Goal: Information Seeking & Learning: Learn about a topic

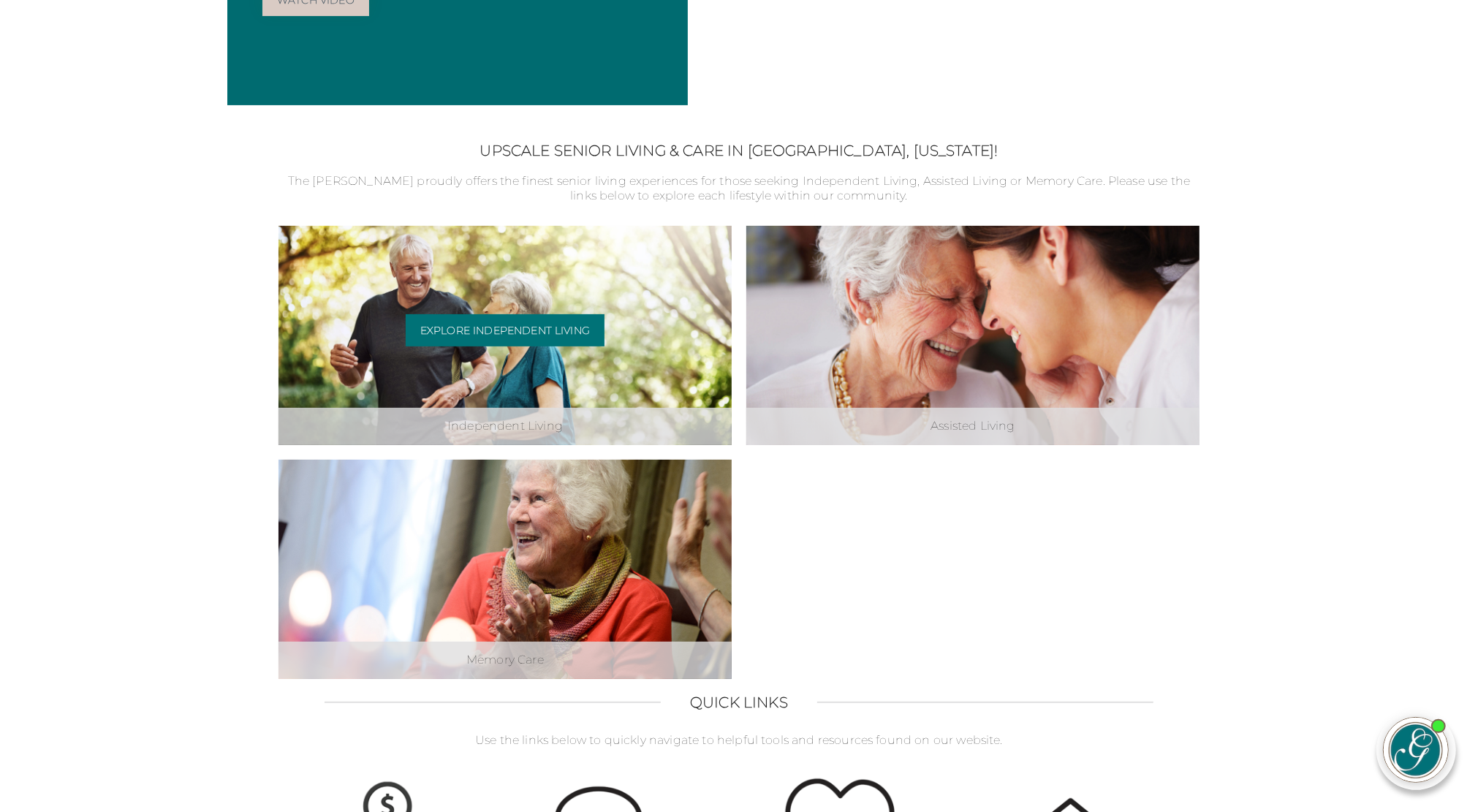
scroll to position [366, 0]
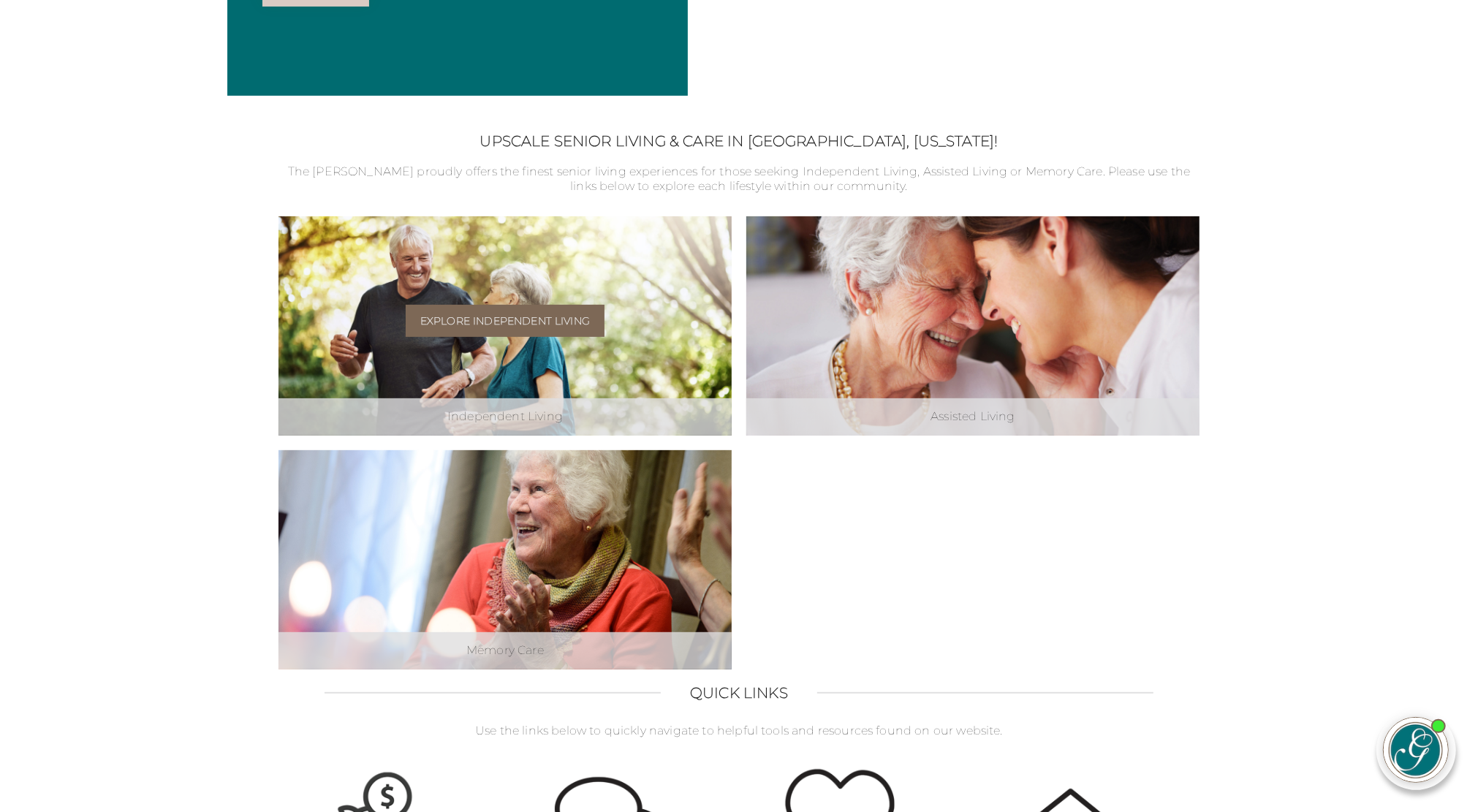
click at [554, 321] on link "Explore Independent Living" at bounding box center [505, 320] width 198 height 32
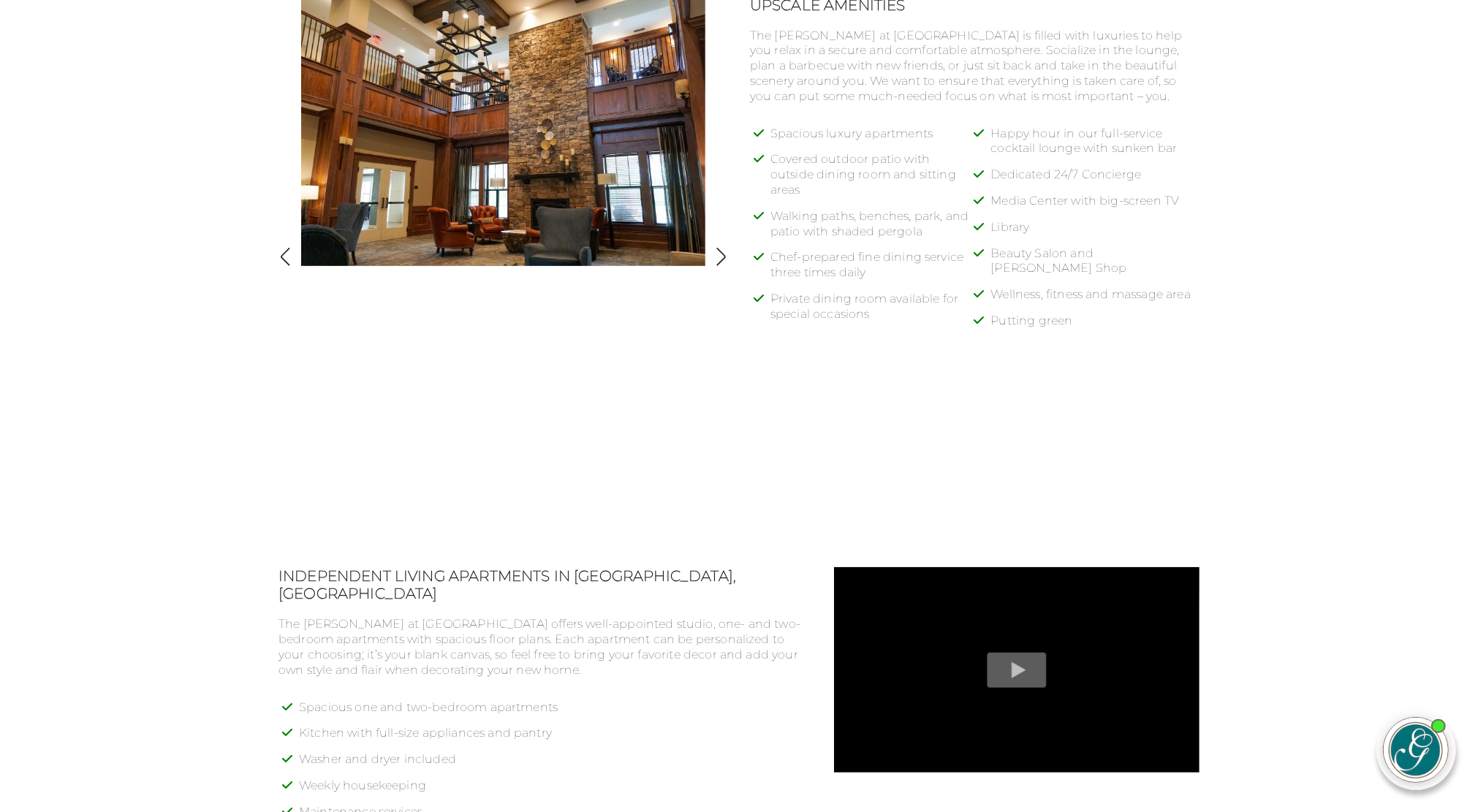
scroll to position [804, 0]
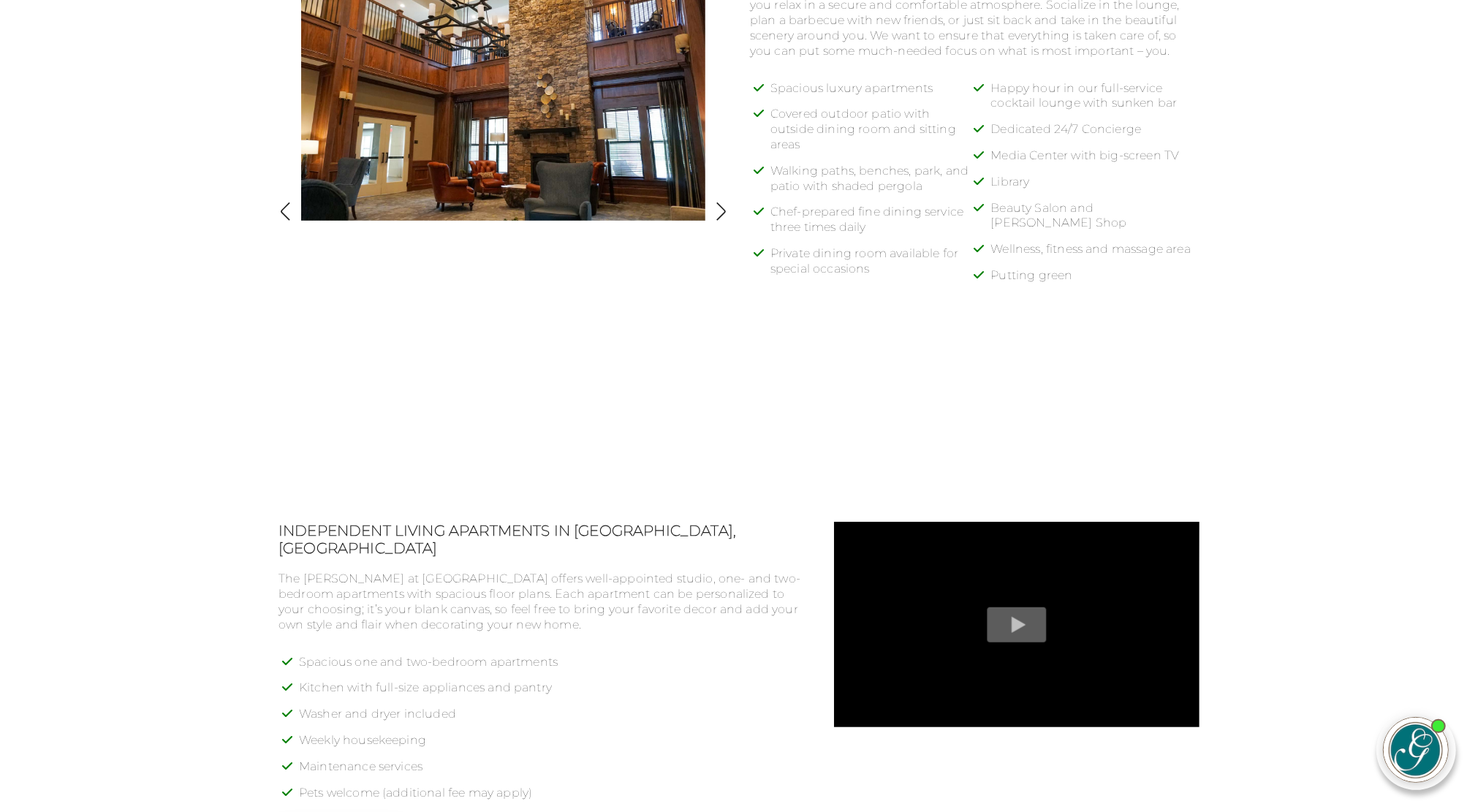
click at [729, 405] on div "Upscale Amenities The Glen at Lake Oconee Village is filled with luxuries to he…" at bounding box center [739, 215] width 921 height 527
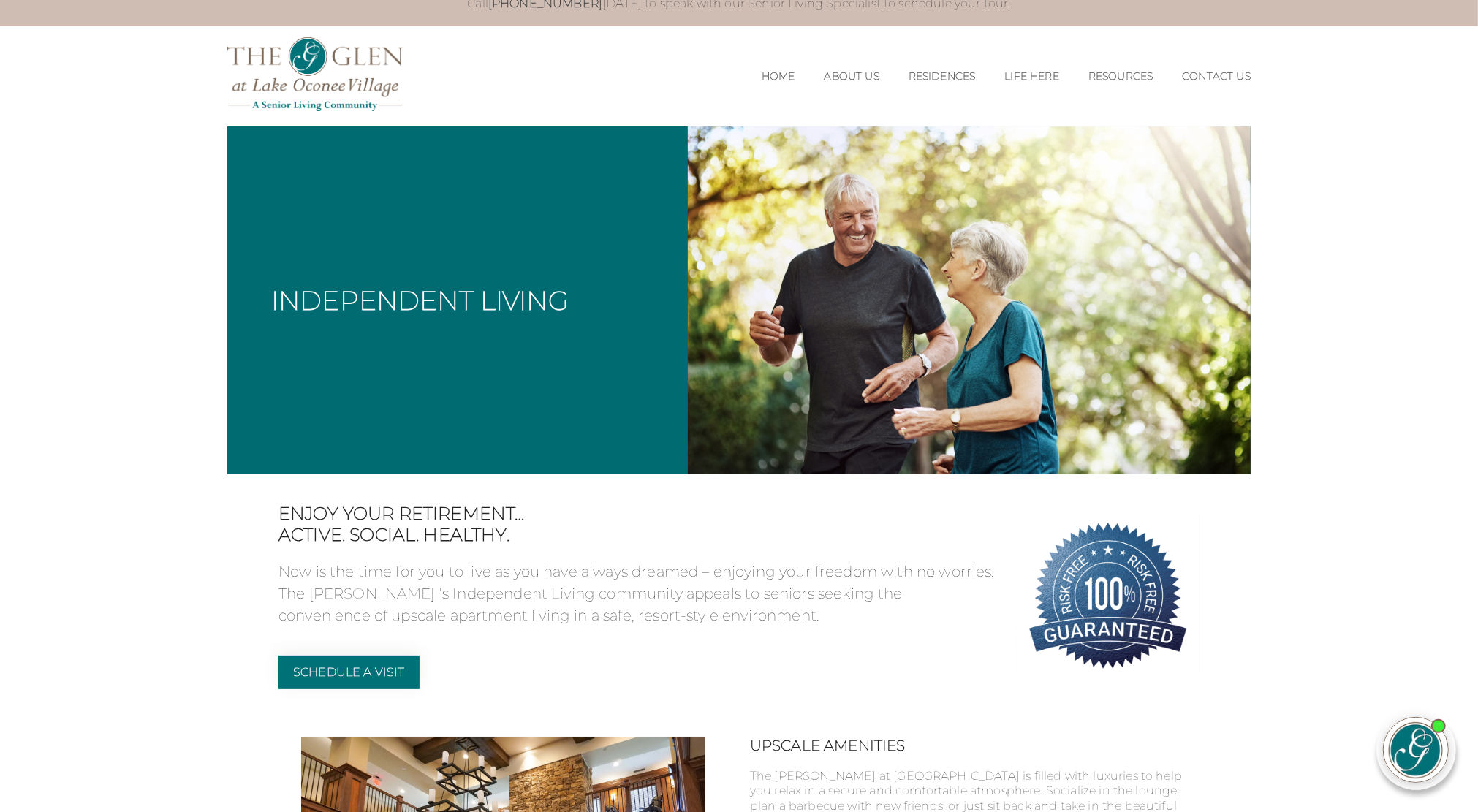
scroll to position [0, 0]
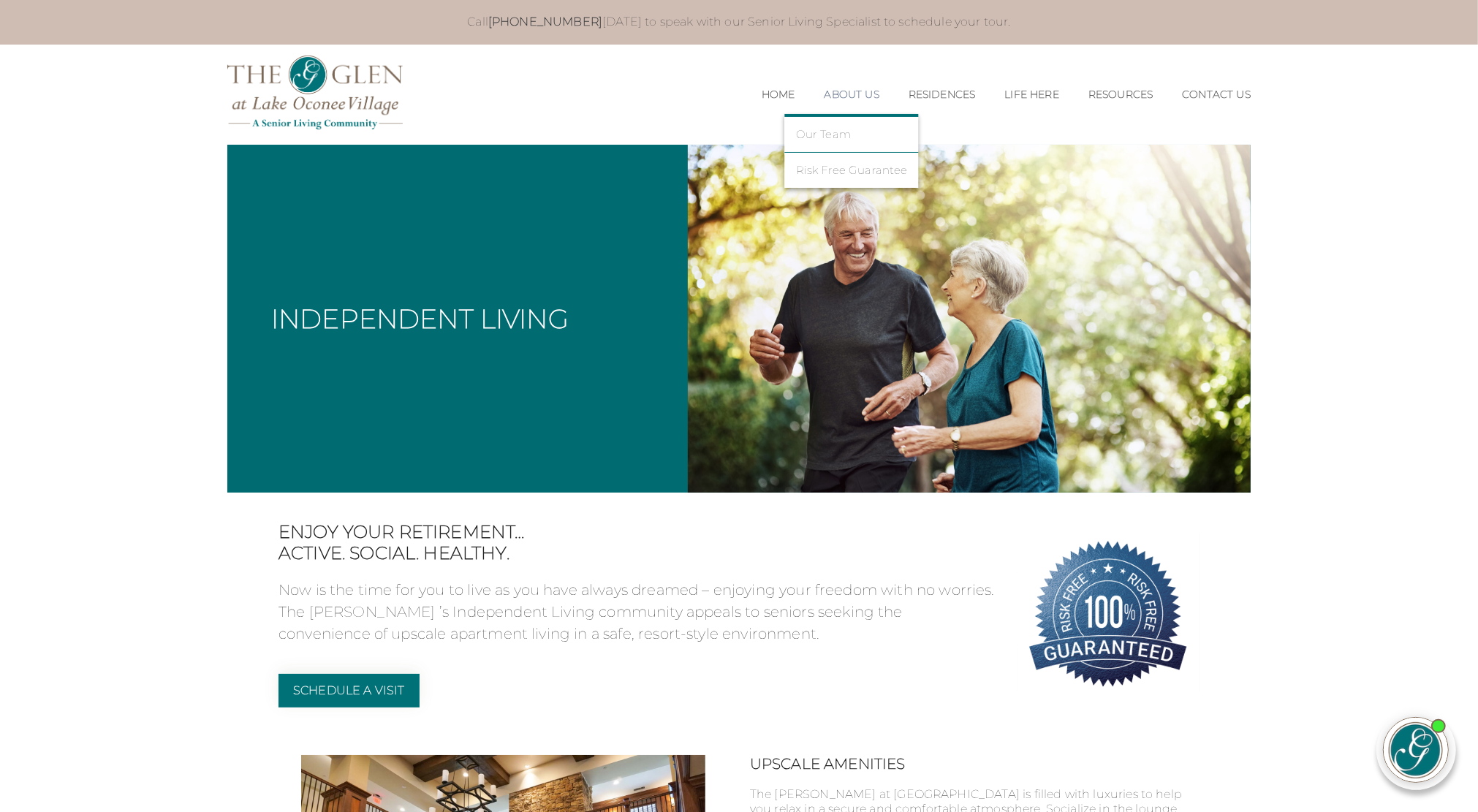
click at [843, 96] on link "About Us" at bounding box center [852, 94] width 55 height 13
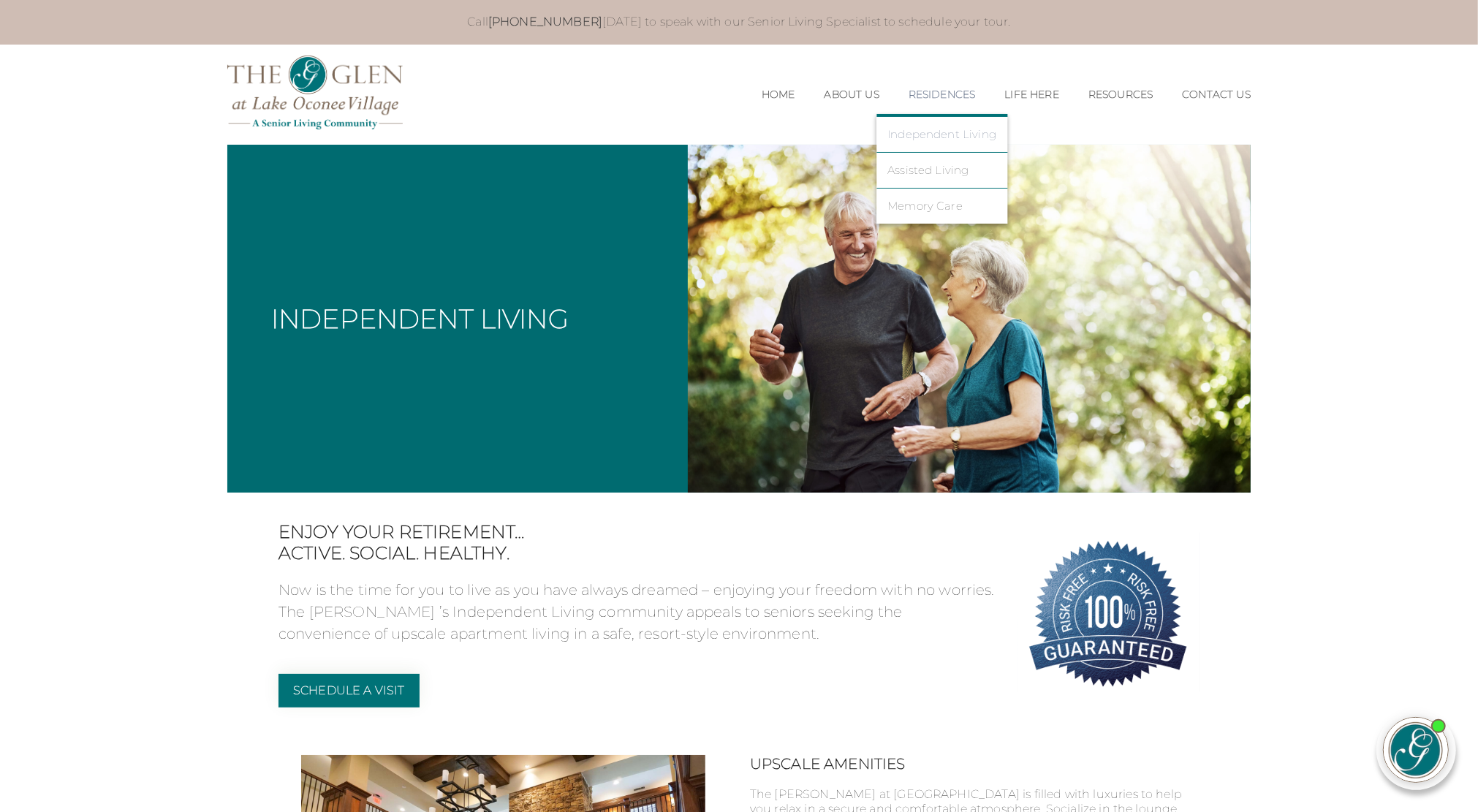
click at [958, 131] on link "Independent Living" at bounding box center [941, 134] width 109 height 13
